Goal: Information Seeking & Learning: Learn about a topic

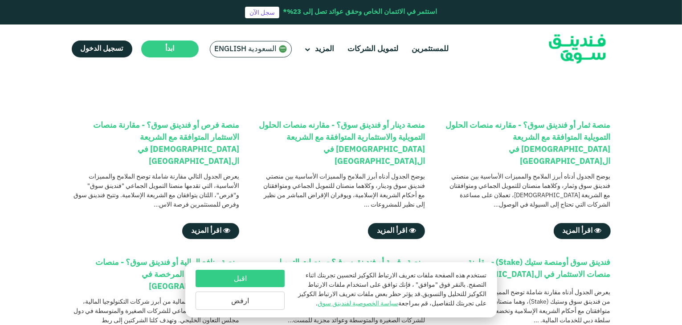
scroll to position [88, 0]
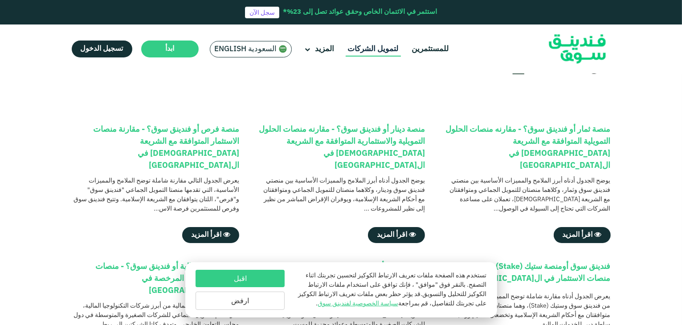
click at [374, 53] on link "لتمويل الشركات" at bounding box center [373, 49] width 55 height 15
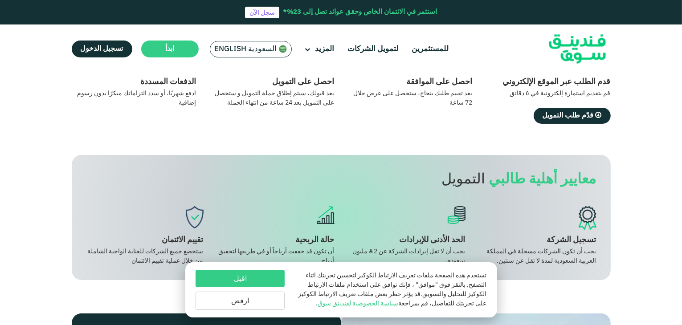
scroll to position [508, 0]
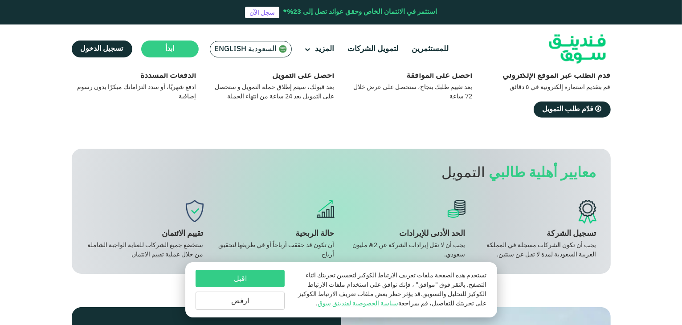
drag, startPoint x: 684, startPoint y: 43, endPoint x: 684, endPoint y: 122, distance: 79.3
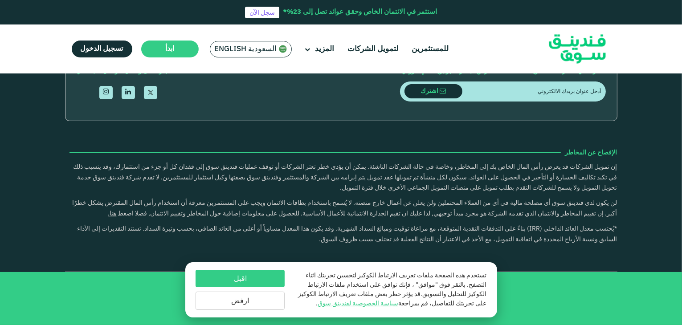
scroll to position [1888, 0]
